Goal: Find specific page/section: Find specific page/section

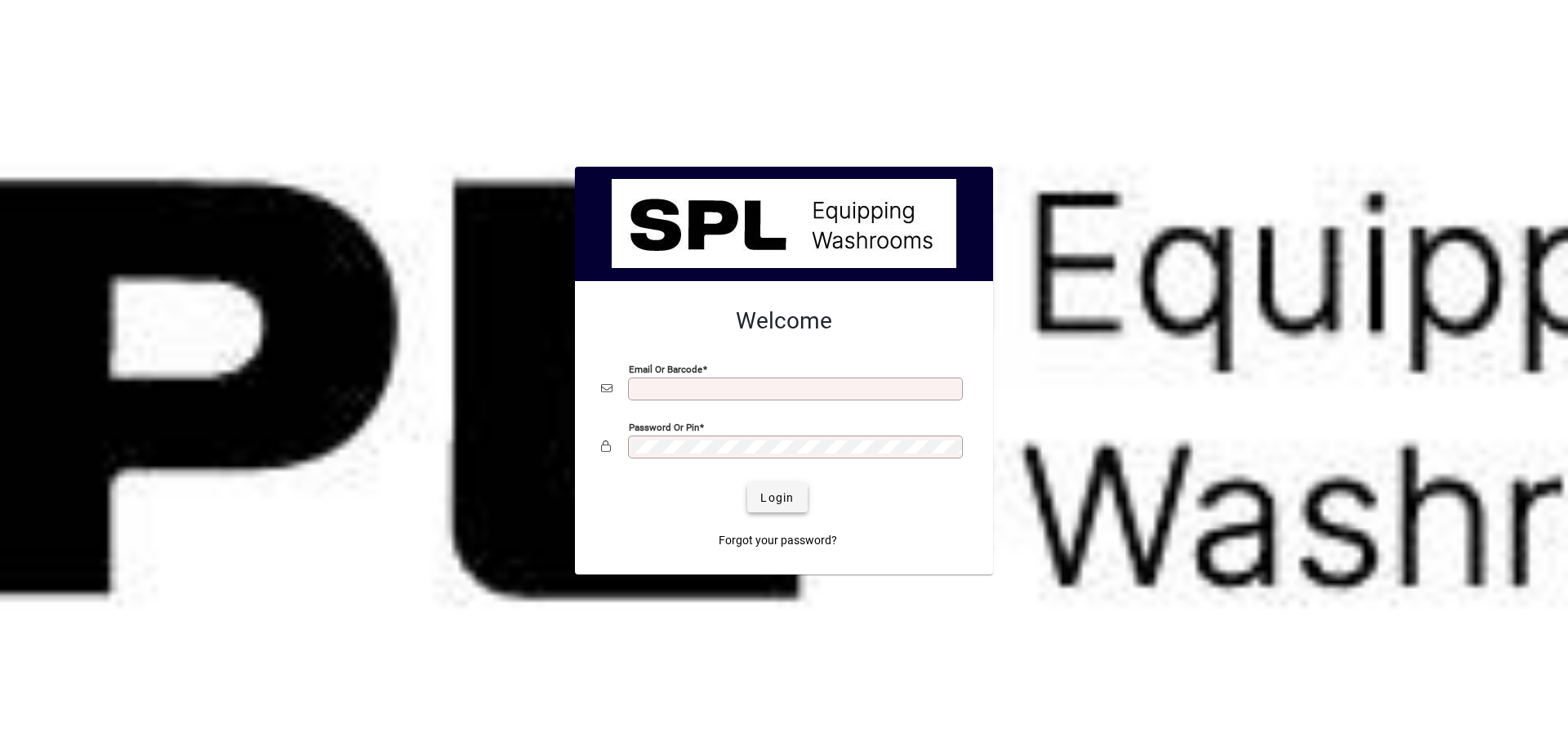
type input "**********"
click at [760, 492] on span "Login" at bounding box center [777, 499] width 33 height 18
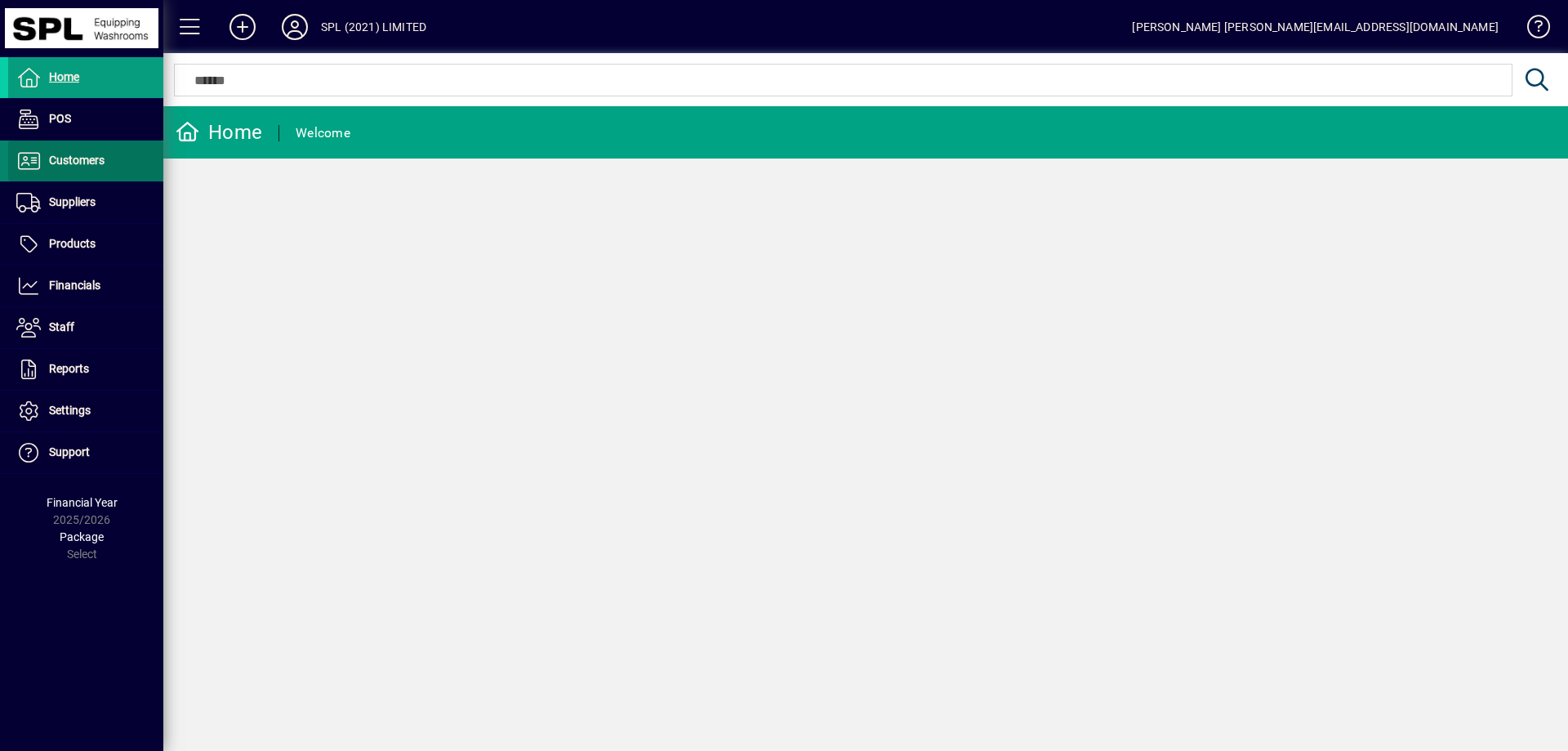
click at [85, 161] on span "Customers" at bounding box center [76, 160] width 55 height 13
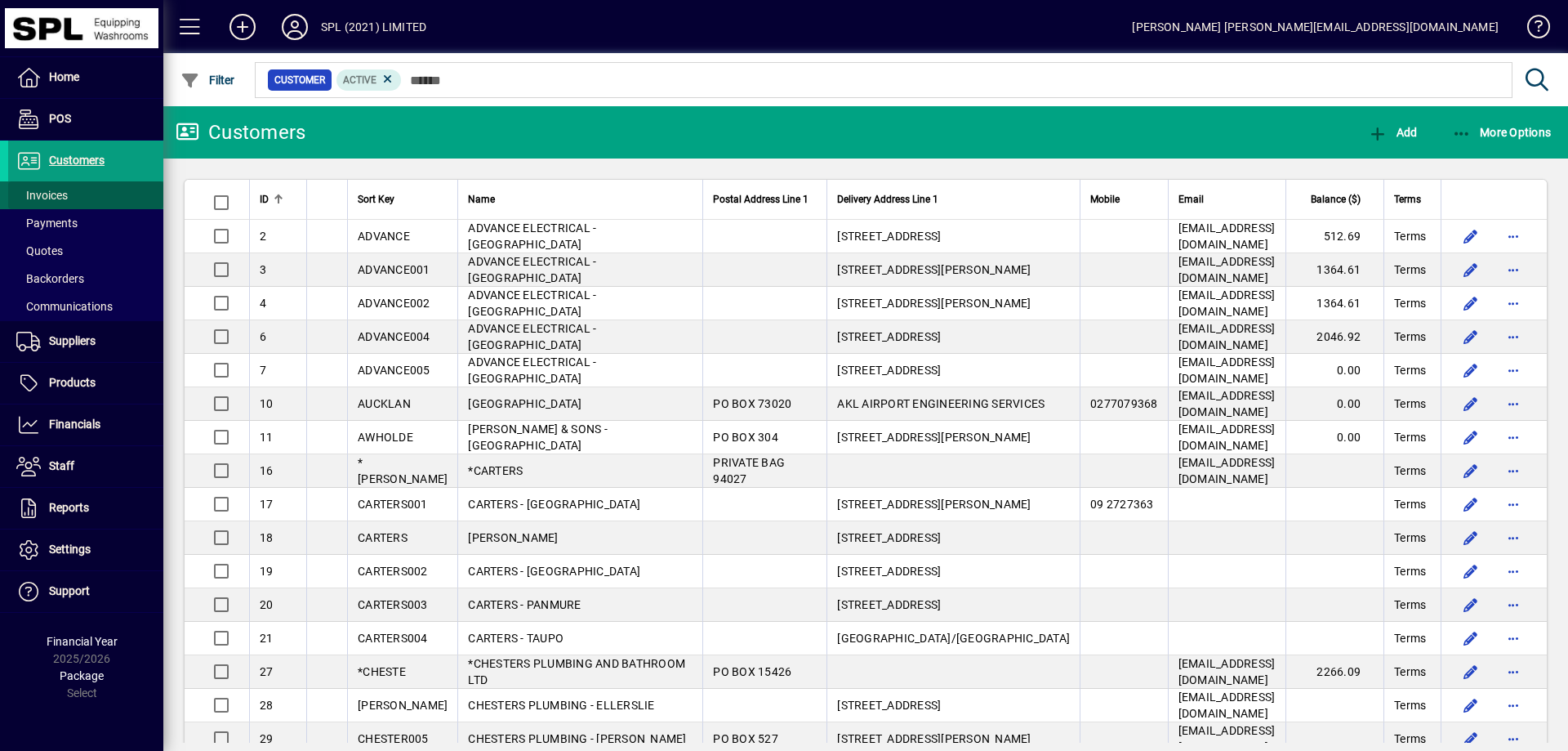
click at [83, 187] on span at bounding box center [85, 195] width 156 height 40
